Goal: Transaction & Acquisition: Purchase product/service

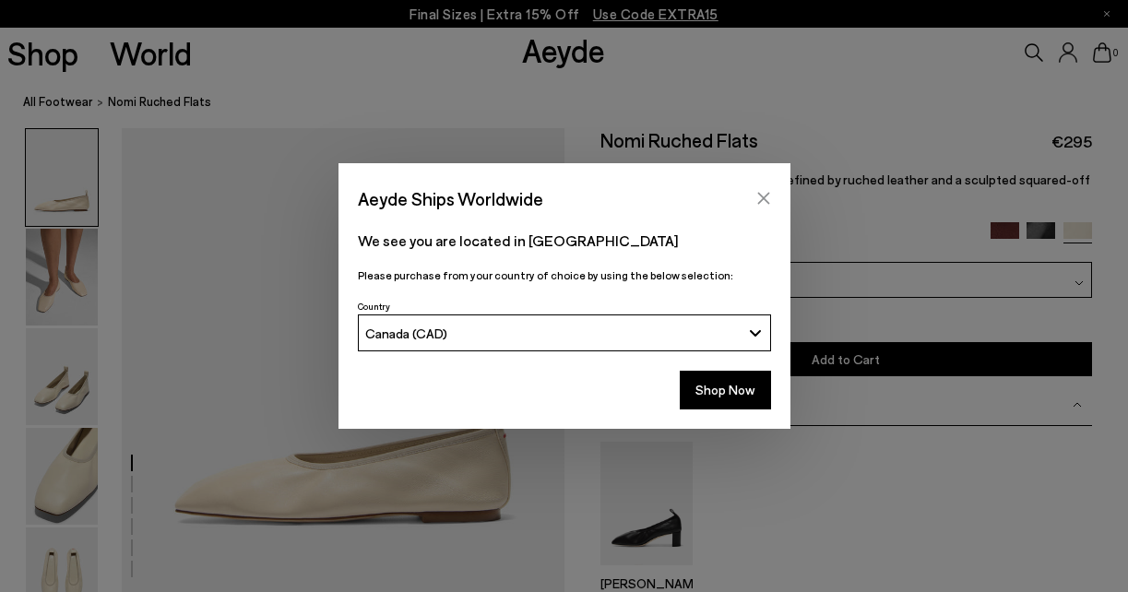
click at [757, 199] on icon "Close" at bounding box center [763, 198] width 15 height 15
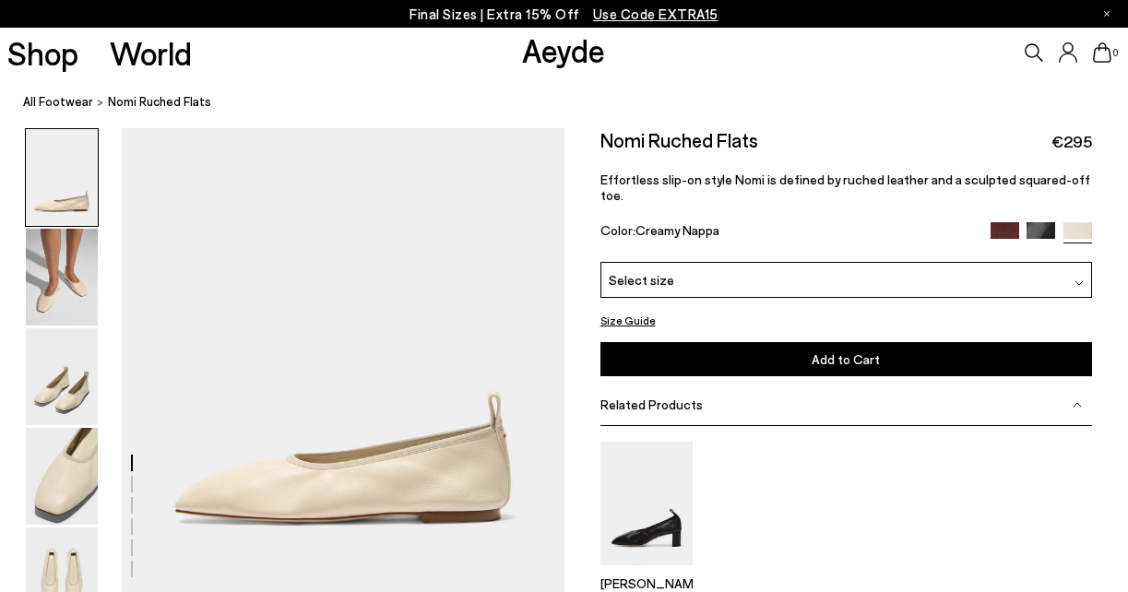
click at [1007, 222] on img at bounding box center [1004, 236] width 29 height 29
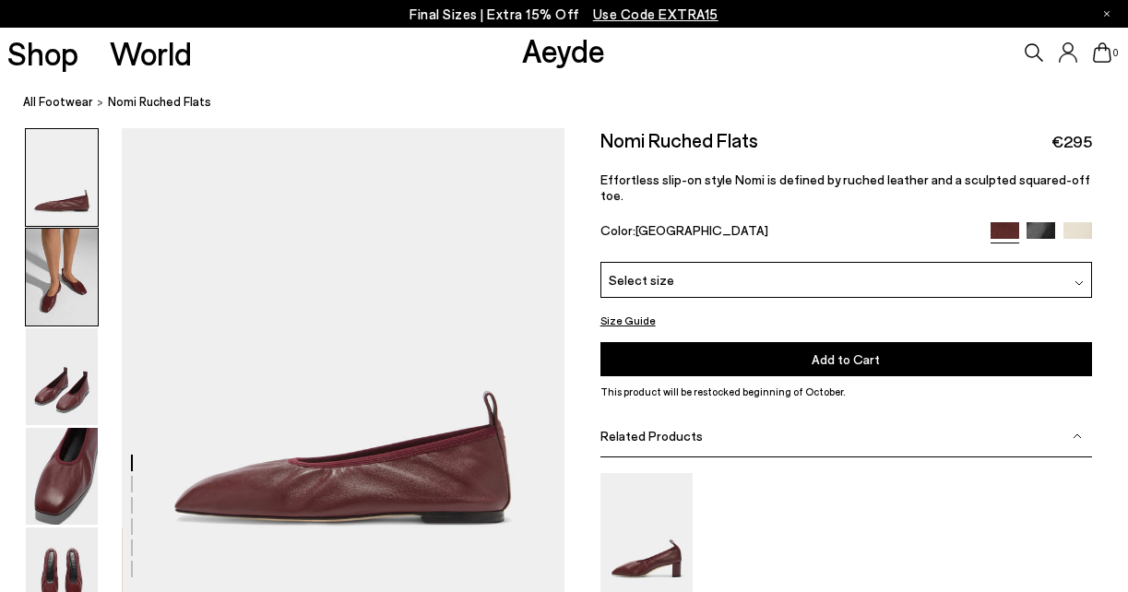
click at [62, 292] on img at bounding box center [62, 277] width 72 height 97
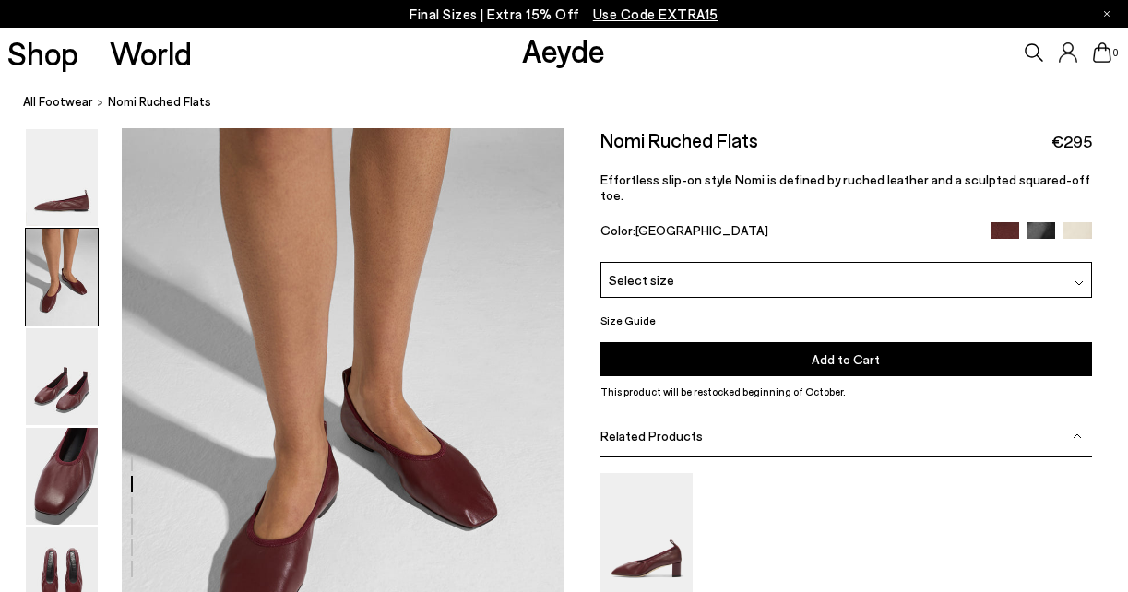
scroll to position [563, 0]
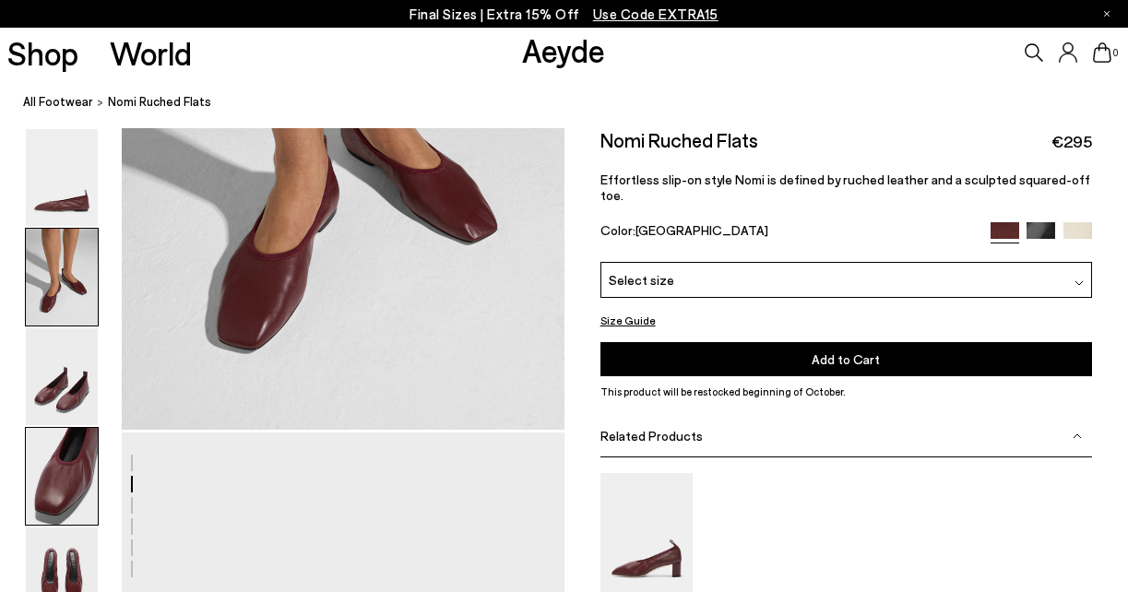
click at [48, 450] on img at bounding box center [62, 476] width 72 height 97
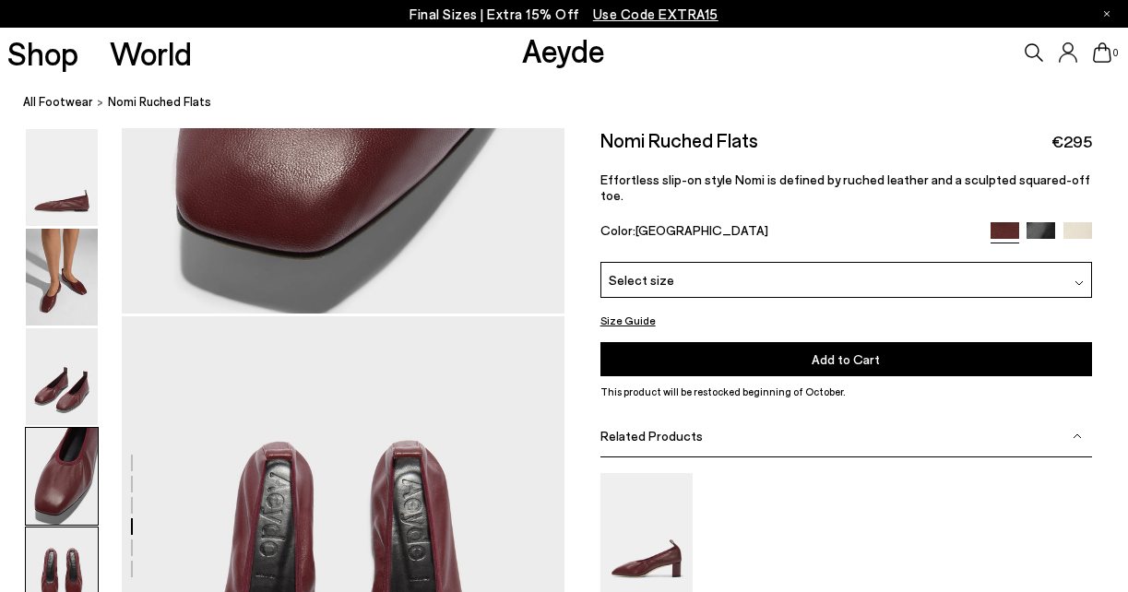
click at [44, 542] on img at bounding box center [62, 575] width 72 height 97
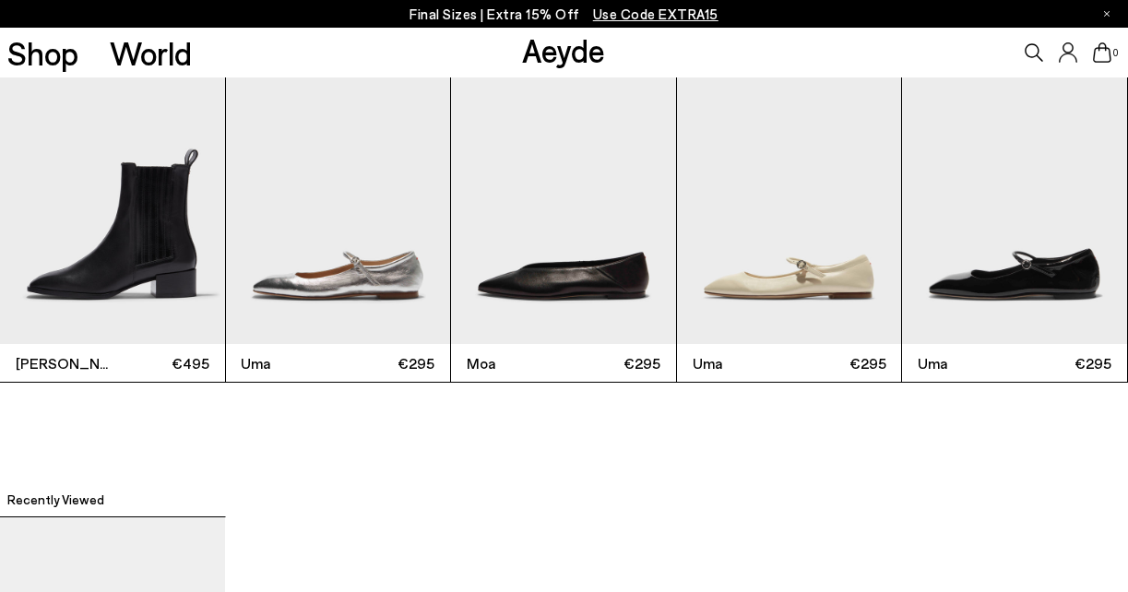
scroll to position [3646, 0]
